Goal: Task Accomplishment & Management: Manage account settings

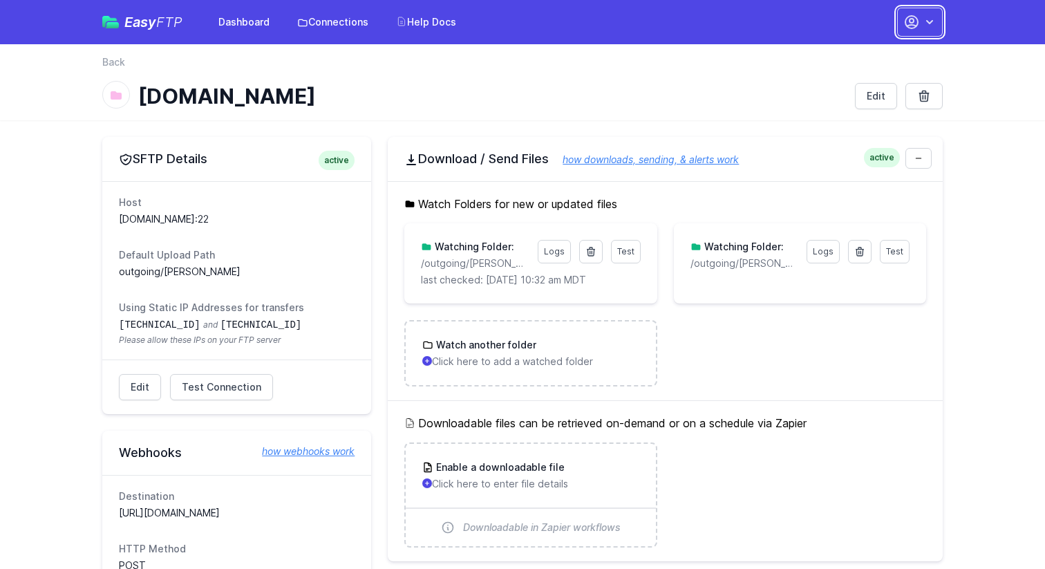
click at [924, 26] on icon "button" at bounding box center [929, 22] width 14 height 14
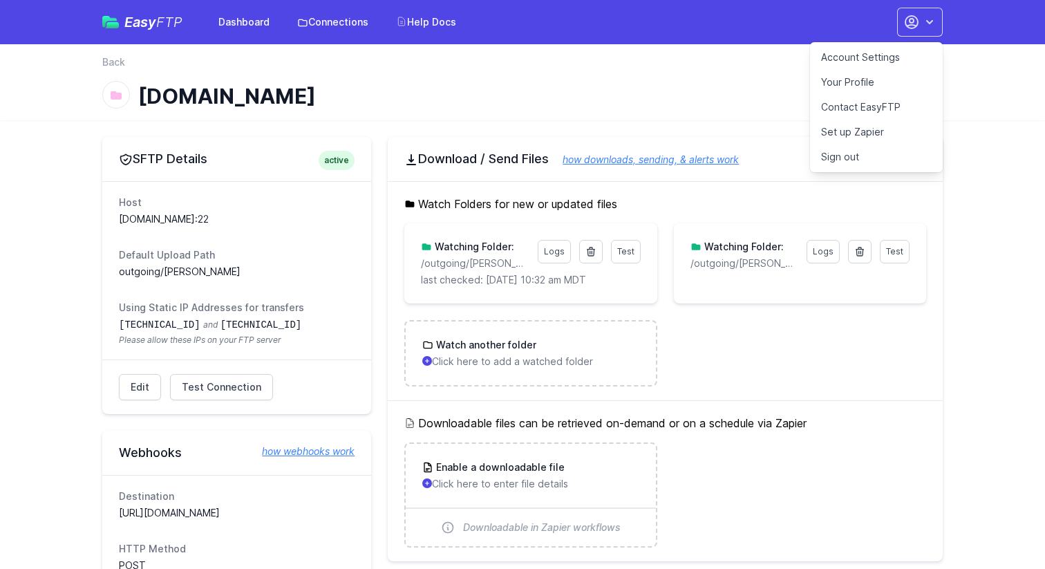
click at [866, 54] on link "Account Settings" at bounding box center [876, 57] width 133 height 25
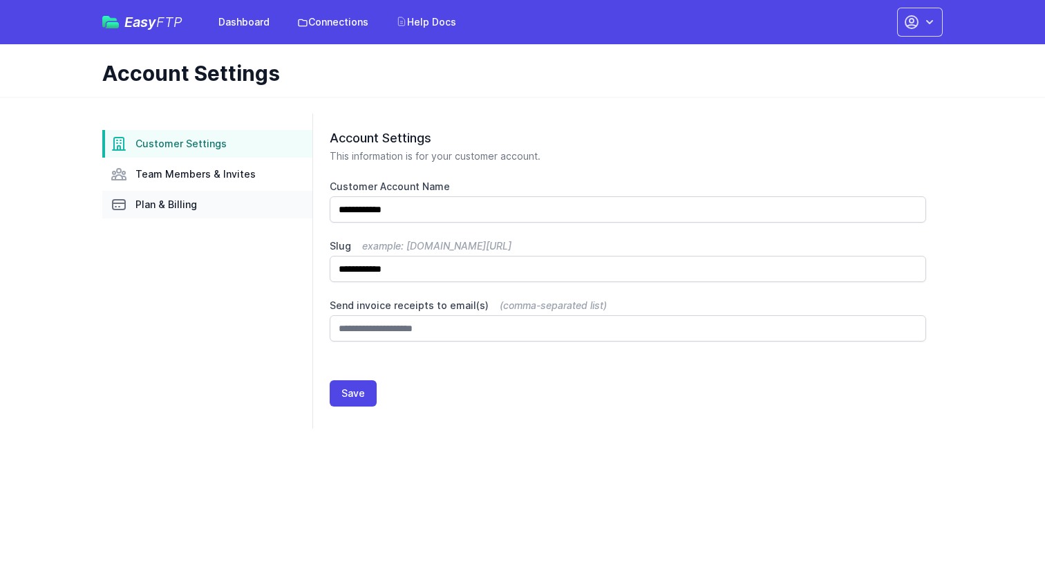
click at [193, 198] on span "Plan & Billing" at bounding box center [165, 205] width 61 height 14
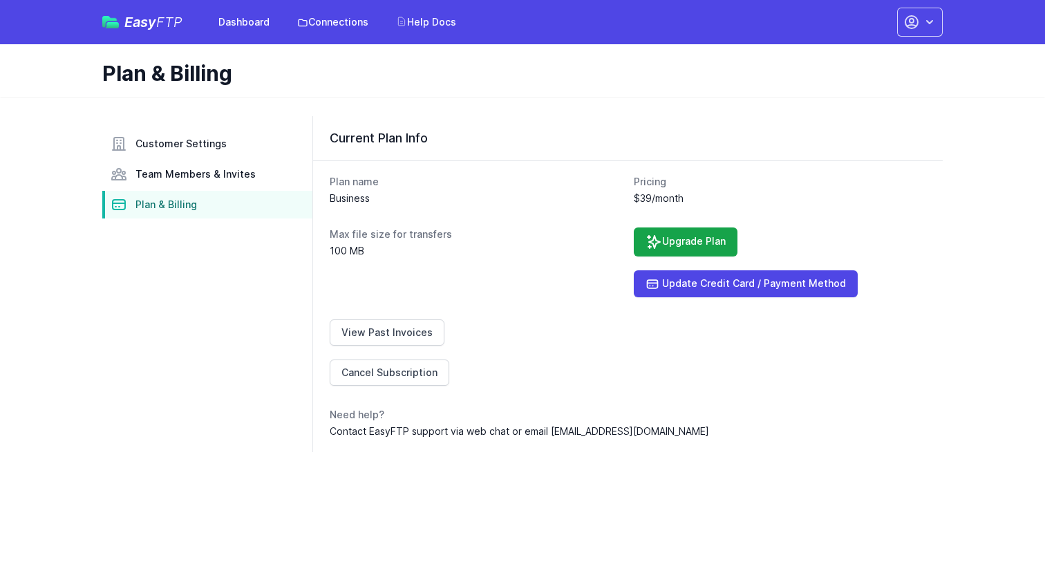
click at [631, 290] on dl "Plan name Business Pricing $39/month Max file size for transfers 100 MB Upgrade…" at bounding box center [628, 306] width 596 height 263
